Goal: Task Accomplishment & Management: Complete application form

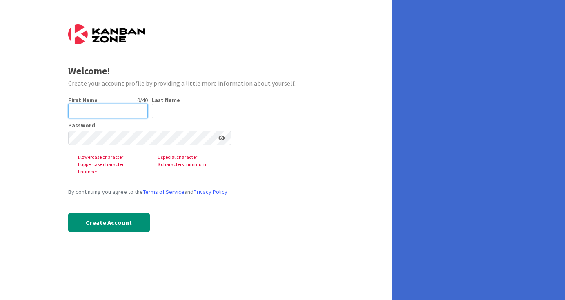
click at [91, 109] on input "text" at bounding box center [108, 111] width 80 height 15
type input "[PERSON_NAME]"
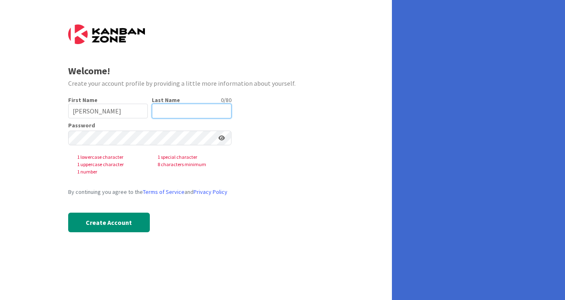
click at [159, 115] on input "text" at bounding box center [192, 111] width 80 height 15
type input "Justice"
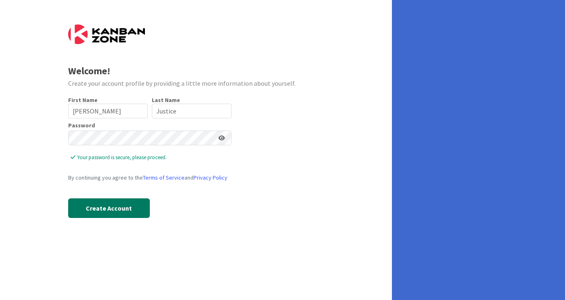
click at [131, 208] on button "Create Account" at bounding box center [109, 208] width 82 height 20
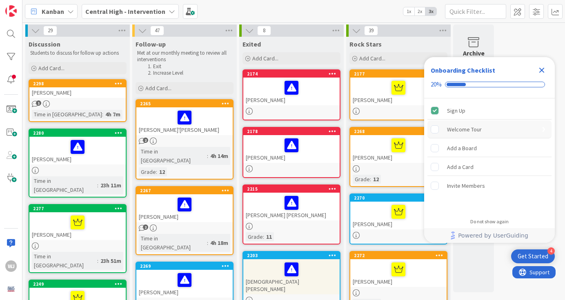
click at [461, 128] on div "Welcome Tour" at bounding box center [464, 130] width 35 height 10
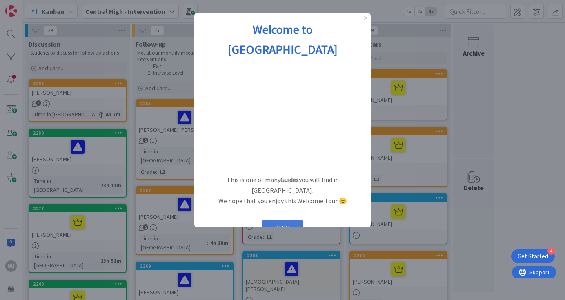
click at [279, 220] on button "START" at bounding box center [282, 228] width 41 height 16
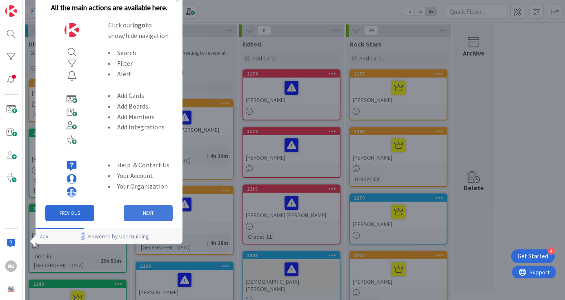
click at [150, 217] on button "NEXT" at bounding box center [148, 213] width 49 height 16
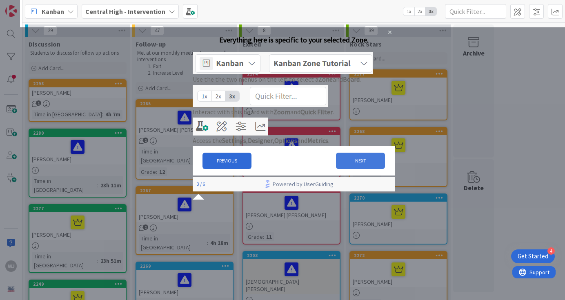
click at [358, 169] on button "NEXT" at bounding box center [360, 161] width 49 height 16
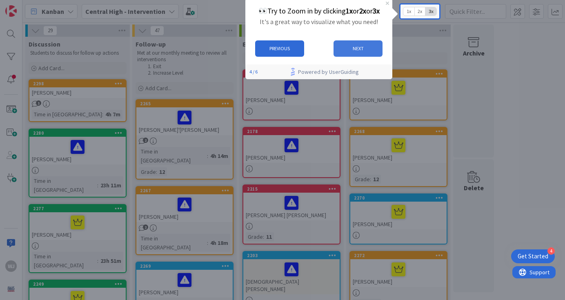
click at [366, 50] on button "NEXT" at bounding box center [358, 48] width 49 height 16
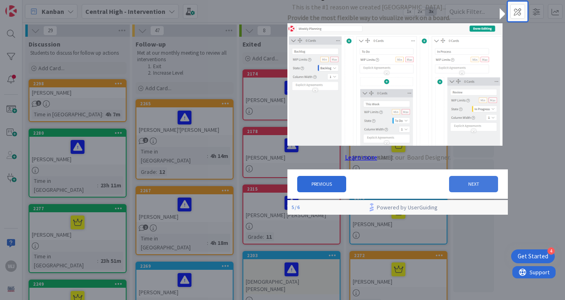
click at [467, 189] on button "NEXT" at bounding box center [473, 184] width 49 height 16
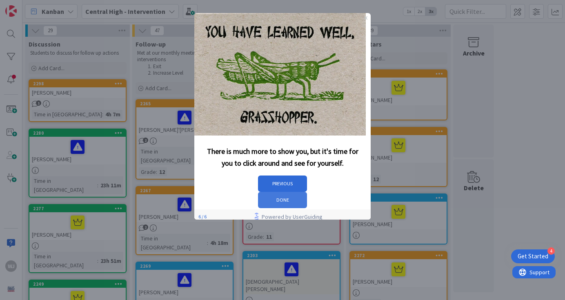
click at [307, 192] on button "DONE" at bounding box center [282, 200] width 49 height 16
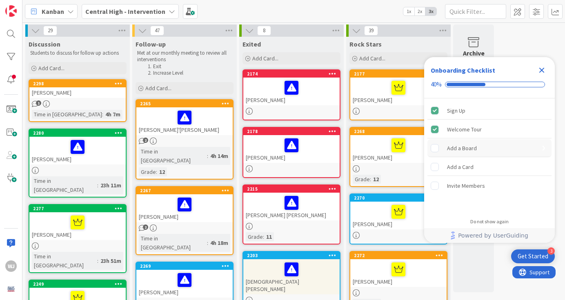
click at [467, 147] on div "Add a Board" at bounding box center [462, 148] width 30 height 10
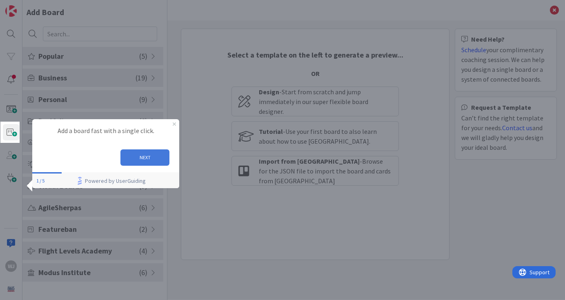
click at [149, 154] on button "NEXT" at bounding box center [144, 157] width 49 height 16
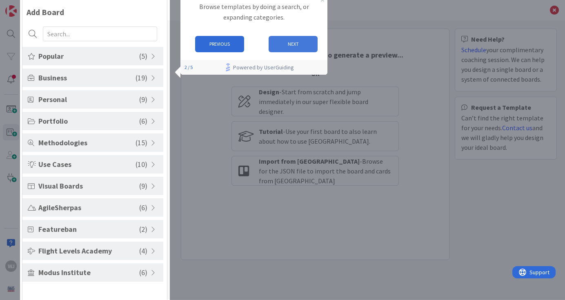
click at [289, 48] on button "NEXT" at bounding box center [293, 44] width 49 height 16
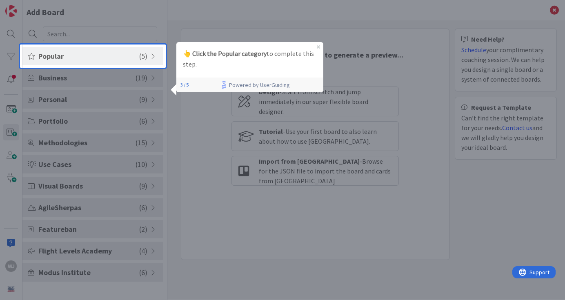
click at [109, 57] on span "Popular" at bounding box center [88, 56] width 101 height 11
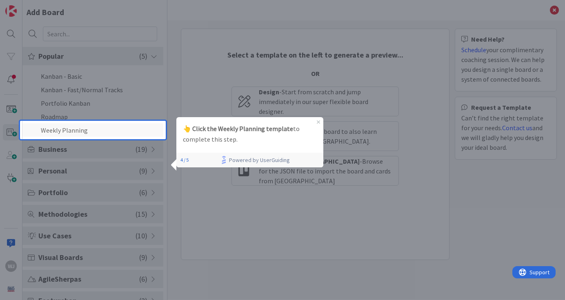
click at [127, 132] on li "Weekly Planning" at bounding box center [92, 129] width 141 height 13
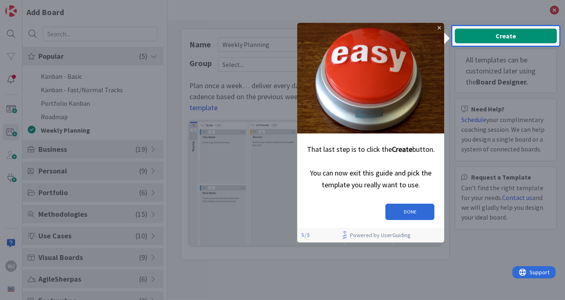
click at [502, 36] on div "Create All templates can be customized later using the Board Designer. Need Hel…" at bounding box center [506, 132] width 102 height 206
click at [403, 209] on button "DONE" at bounding box center [409, 212] width 49 height 16
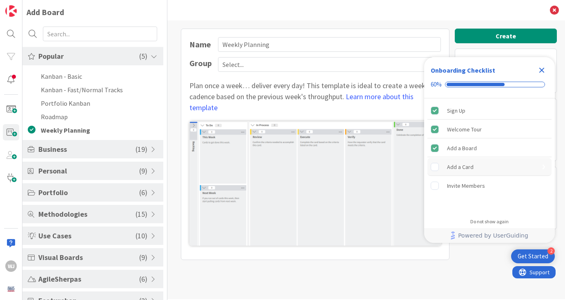
click at [459, 166] on div "Add a Card" at bounding box center [460, 167] width 27 height 10
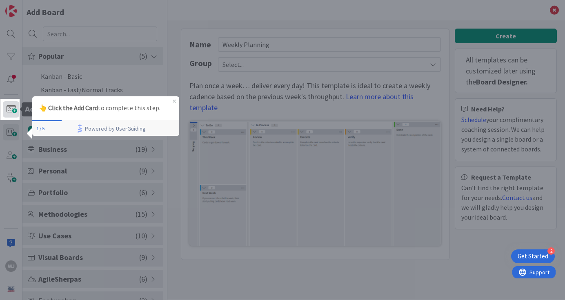
click at [14, 107] on span at bounding box center [11, 109] width 16 height 16
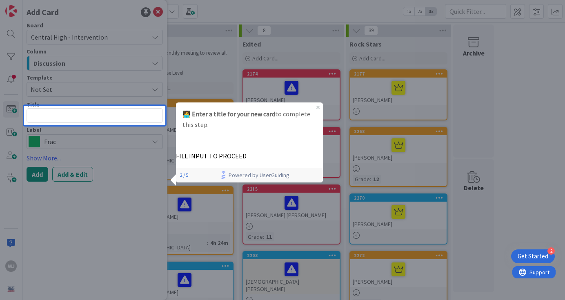
type textarea "x"
type textarea "S"
type textarea "x"
type textarea "St"
type textarea "x"
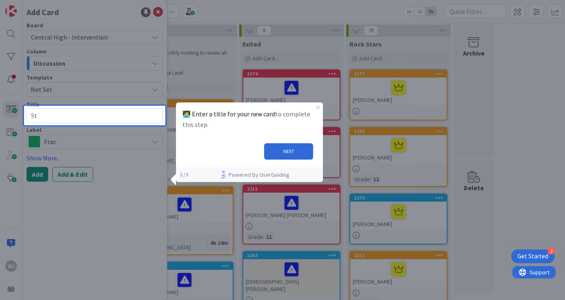
type textarea "Stu"
type textarea "x"
type textarea "Stud"
type textarea "x"
type textarea "Studen"
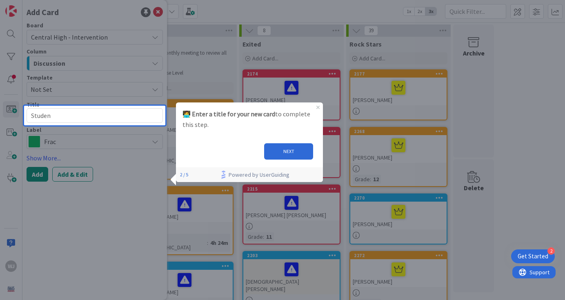
type textarea "x"
type textarea "Student"
click at [301, 150] on button "NEXT" at bounding box center [288, 151] width 49 height 16
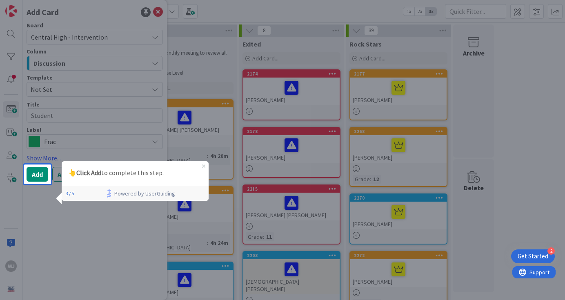
click at [203, 167] on icon "Close Preview" at bounding box center [203, 166] width 3 height 3
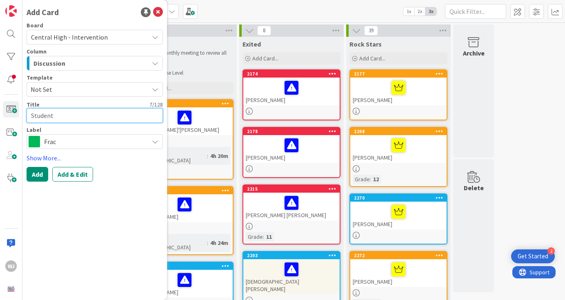
click at [86, 113] on textarea "Student" at bounding box center [95, 115] width 136 height 15
type textarea "x"
type textarea "Studen"
type textarea "x"
type textarea "Stude"
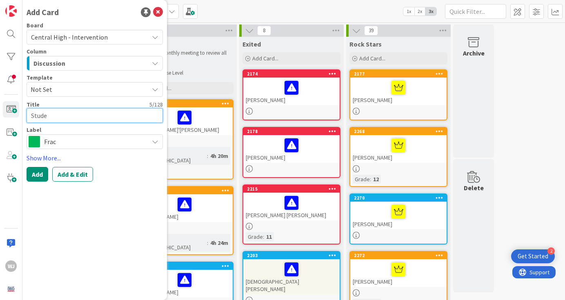
type textarea "x"
type textarea "Stud"
type textarea "x"
type textarea "Stu"
type textarea "x"
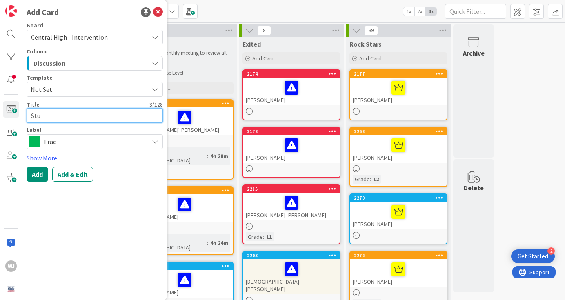
type textarea "St"
type textarea "x"
type textarea "S"
click at [541, 255] on div "Get Started" at bounding box center [533, 256] width 31 height 8
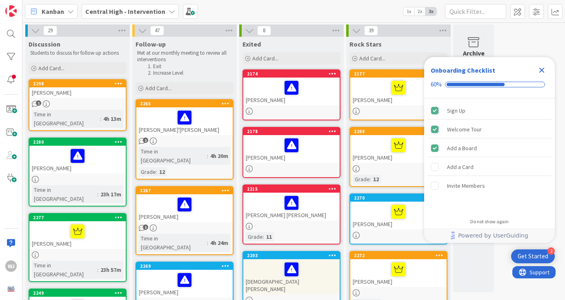
click at [542, 72] on icon "Close Checklist" at bounding box center [542, 70] width 10 height 10
